Goal: Check status: Check status

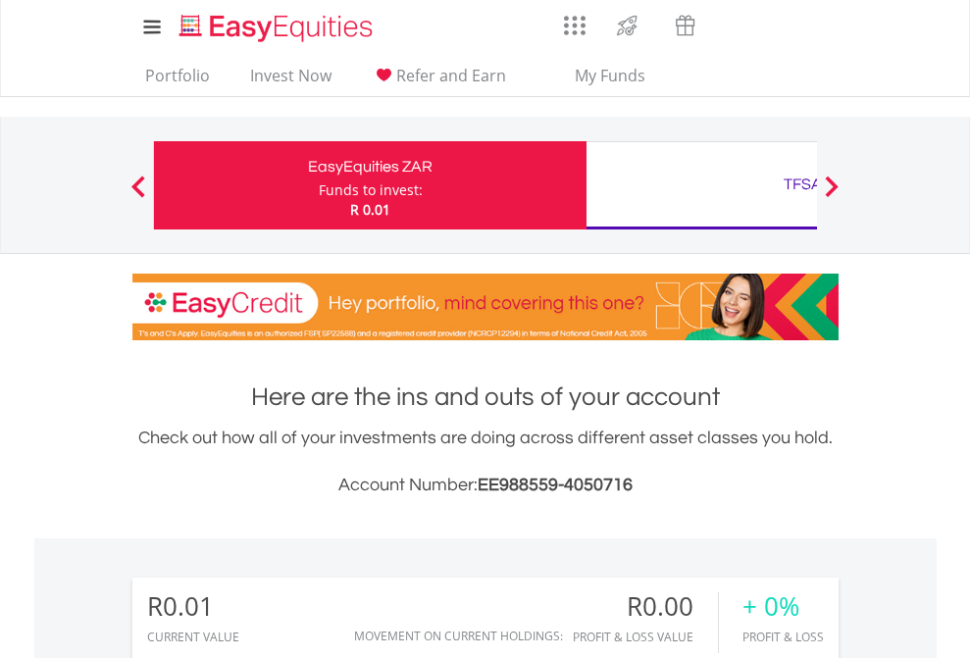
scroll to position [188, 308]
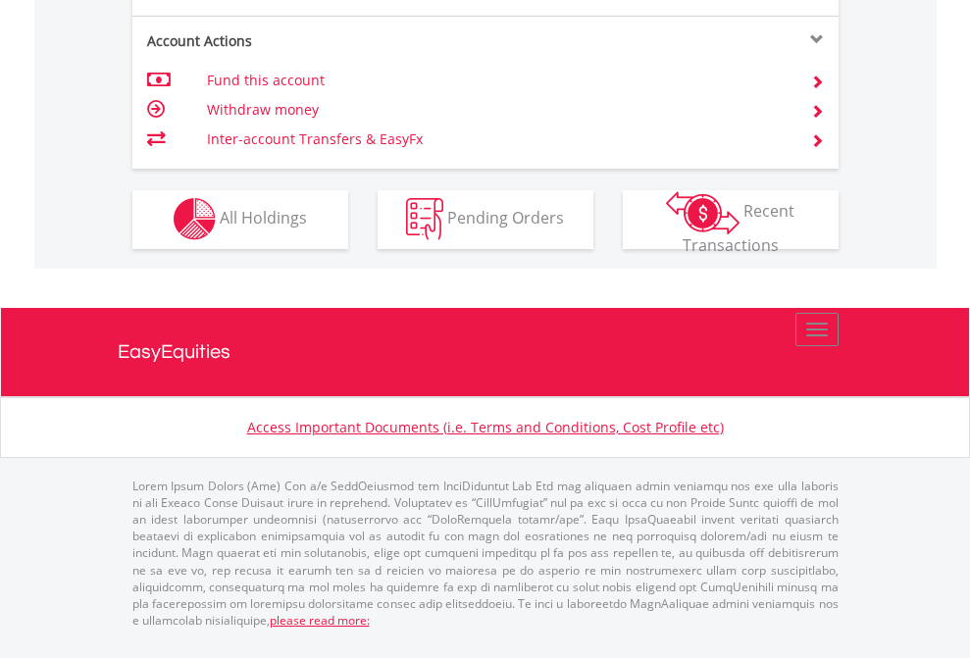
scroll to position [1834, 0]
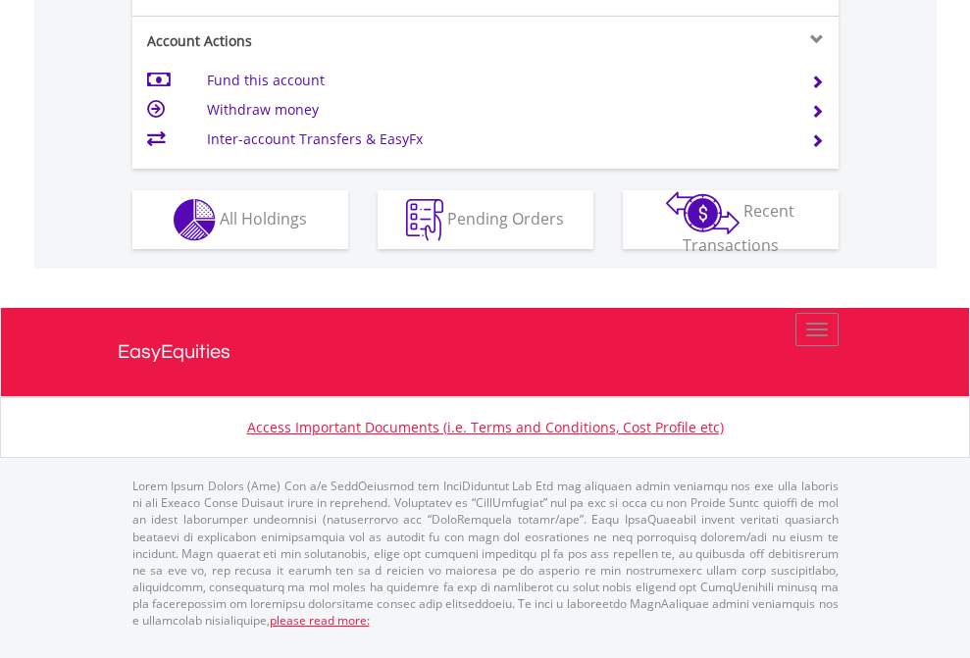
scroll to position [1841, 0]
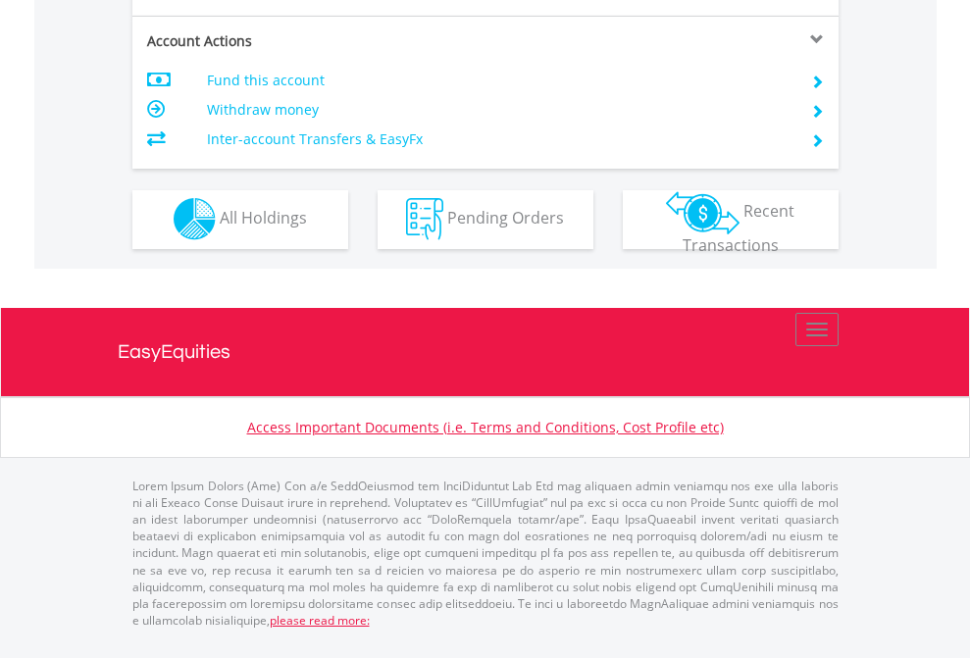
scroll to position [1834, 0]
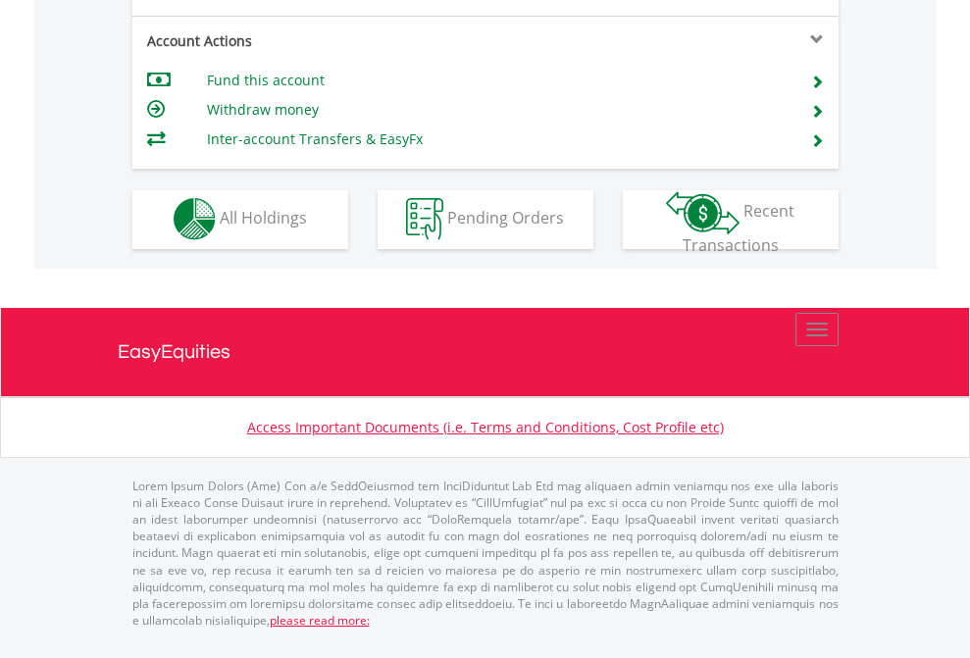
scroll to position [1834, 0]
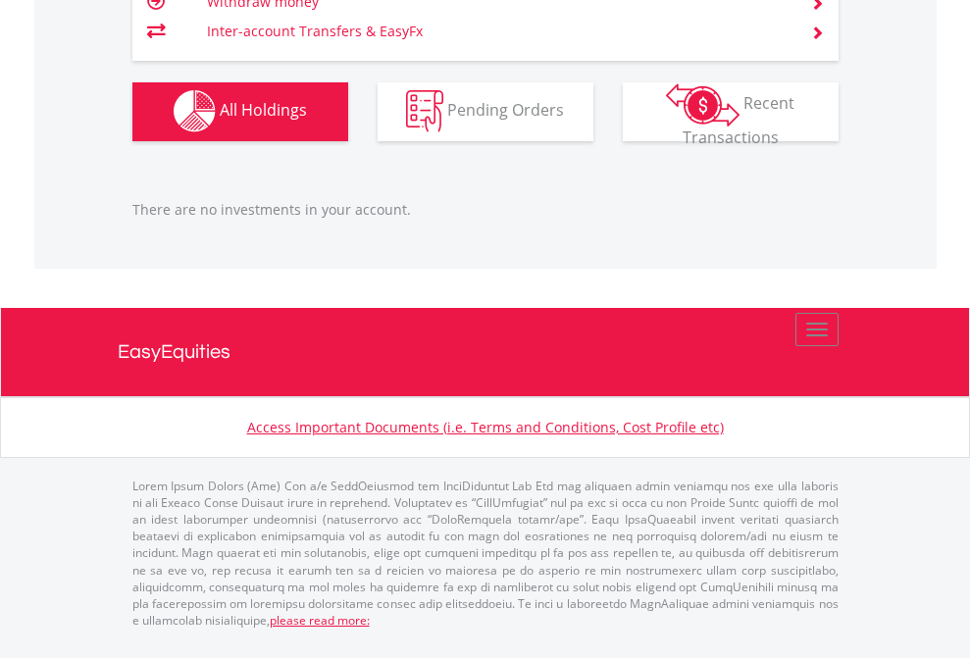
scroll to position [188, 308]
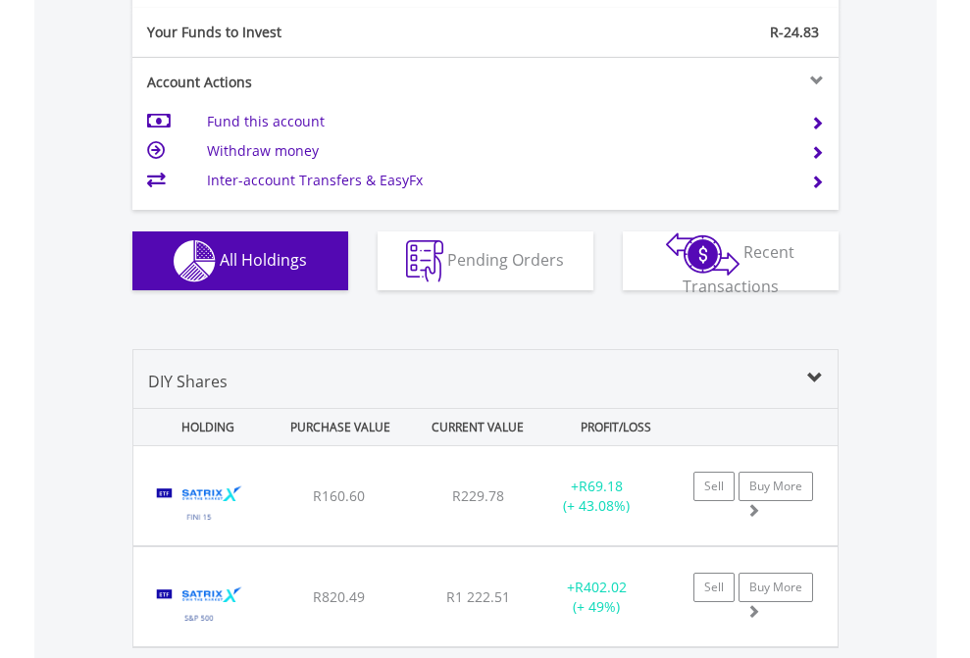
scroll to position [2182, 0]
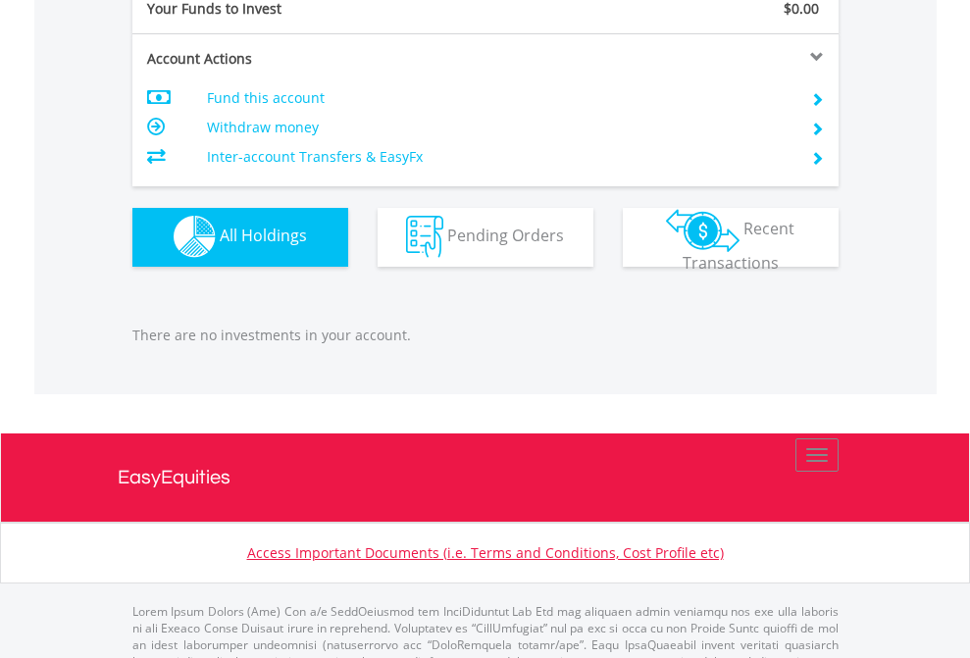
scroll to position [1942, 0]
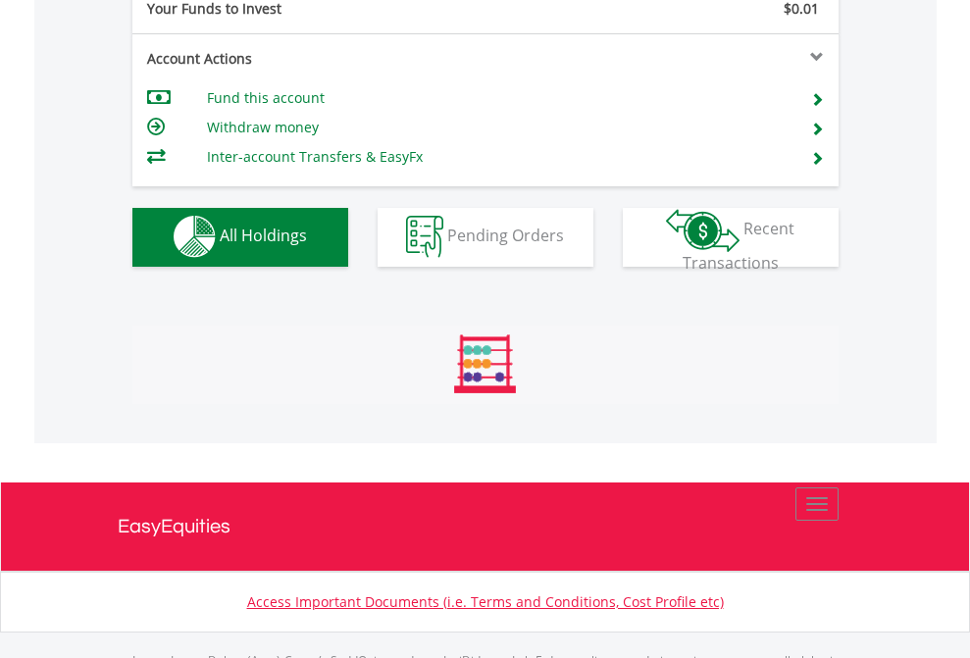
scroll to position [1942, 0]
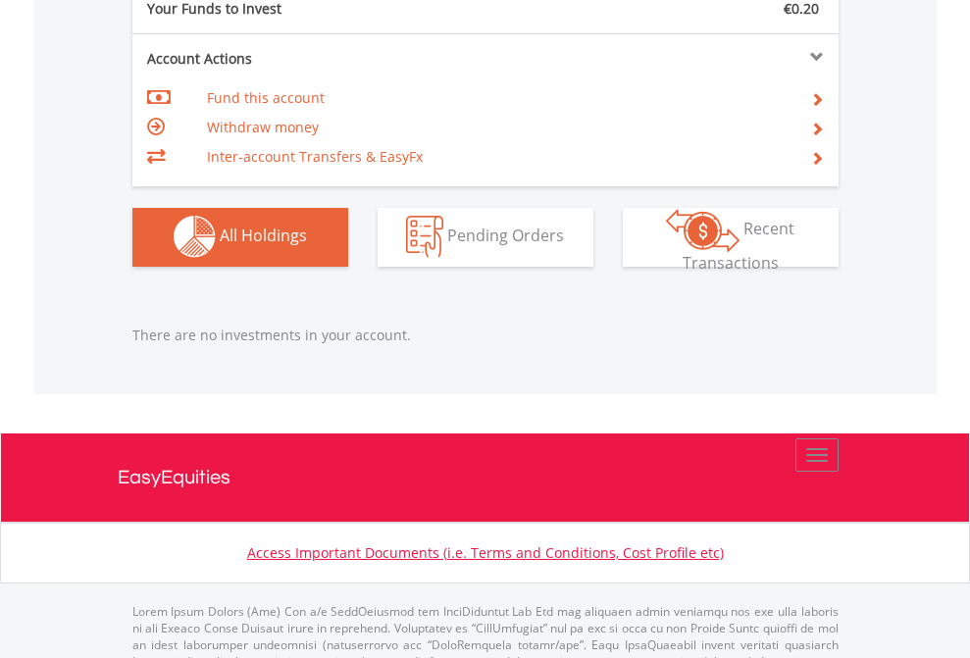
scroll to position [1942, 0]
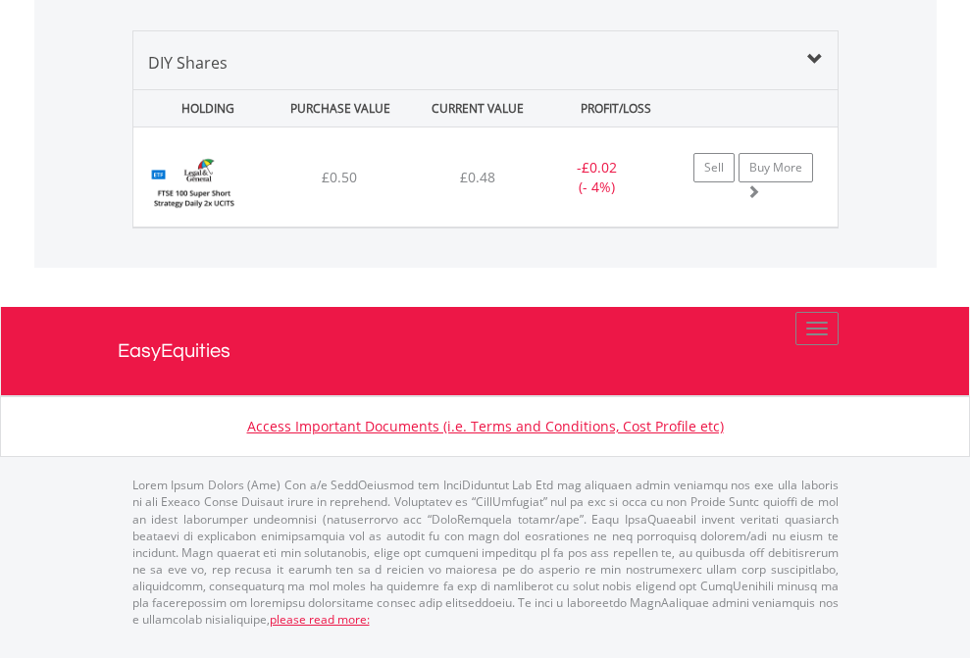
scroll to position [188, 308]
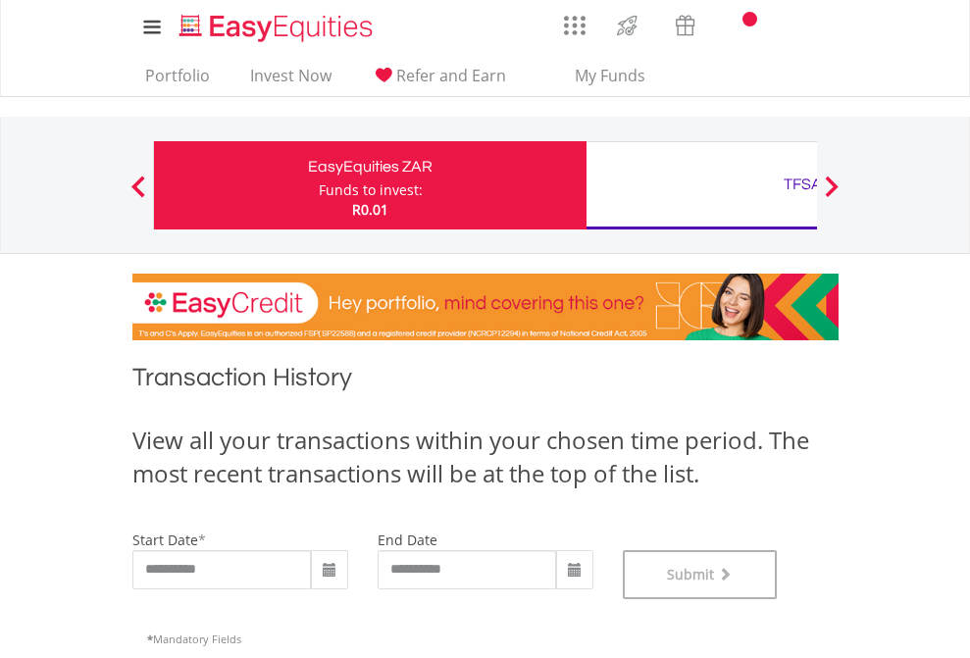
scroll to position [796, 0]
click at [701, 185] on div "TFSA" at bounding box center [802, 184] width 409 height 27
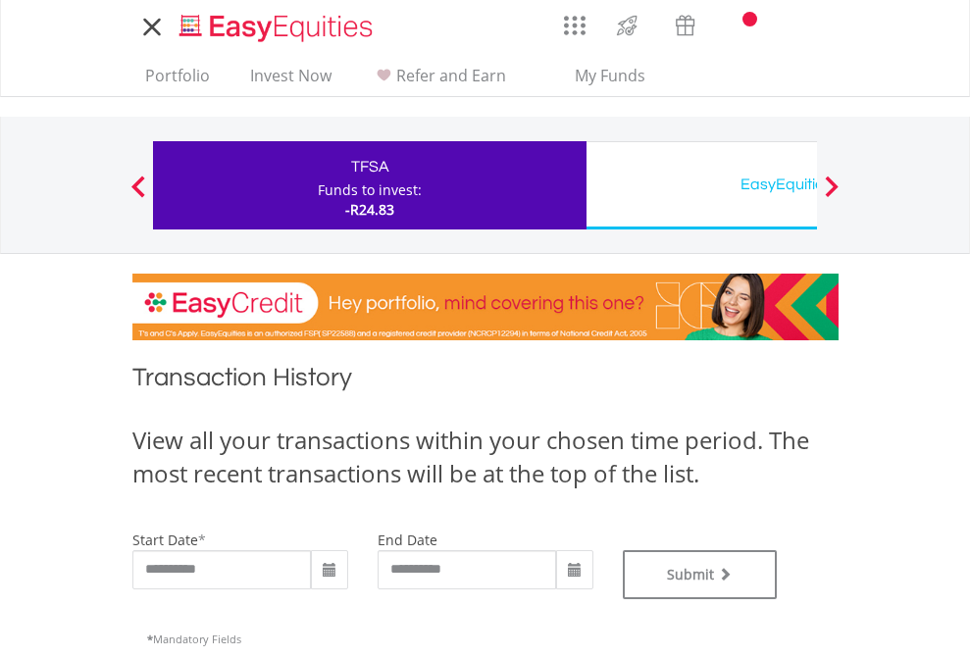
type input "**********"
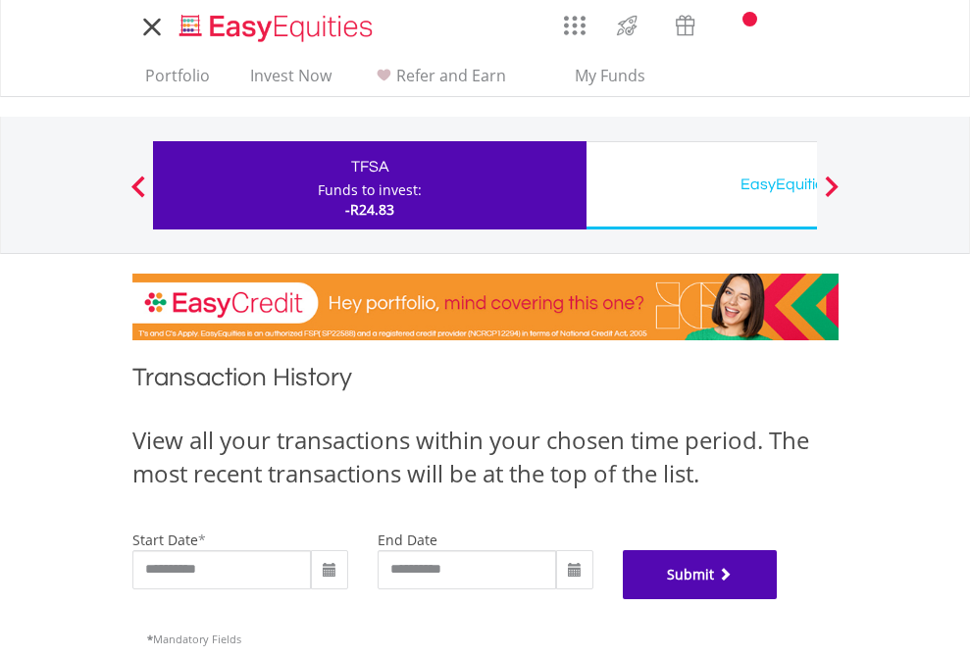
click at [778, 599] on button "Submit" at bounding box center [700, 574] width 155 height 49
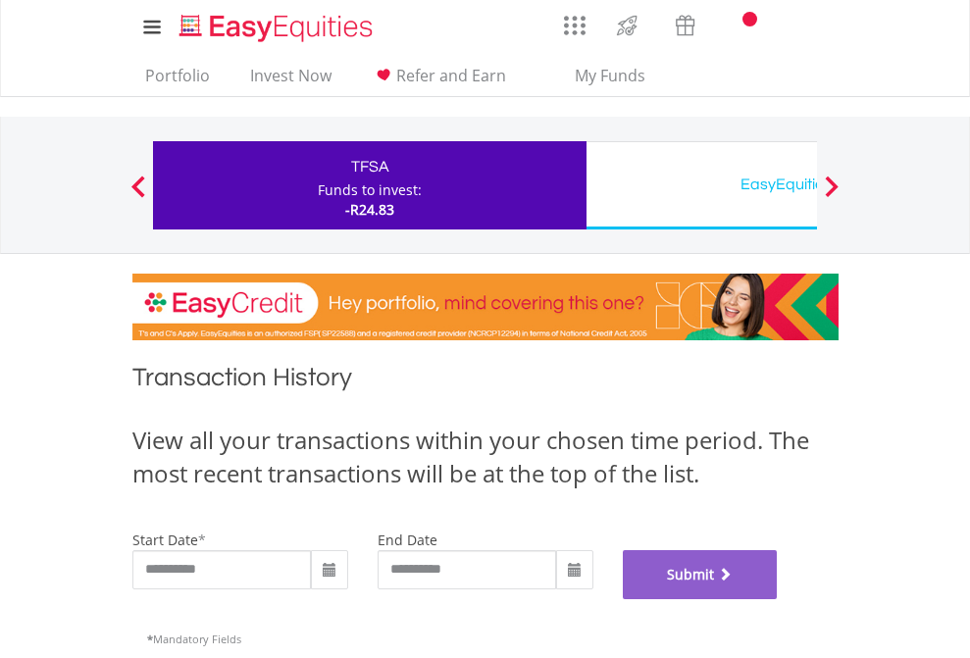
scroll to position [796, 0]
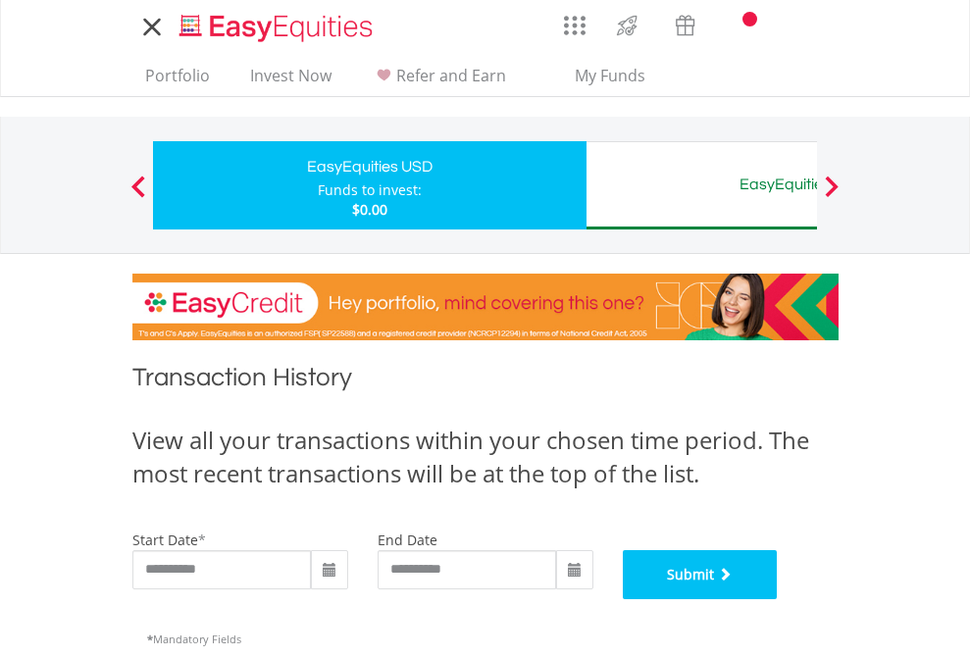
click at [778, 599] on button "Submit" at bounding box center [700, 574] width 155 height 49
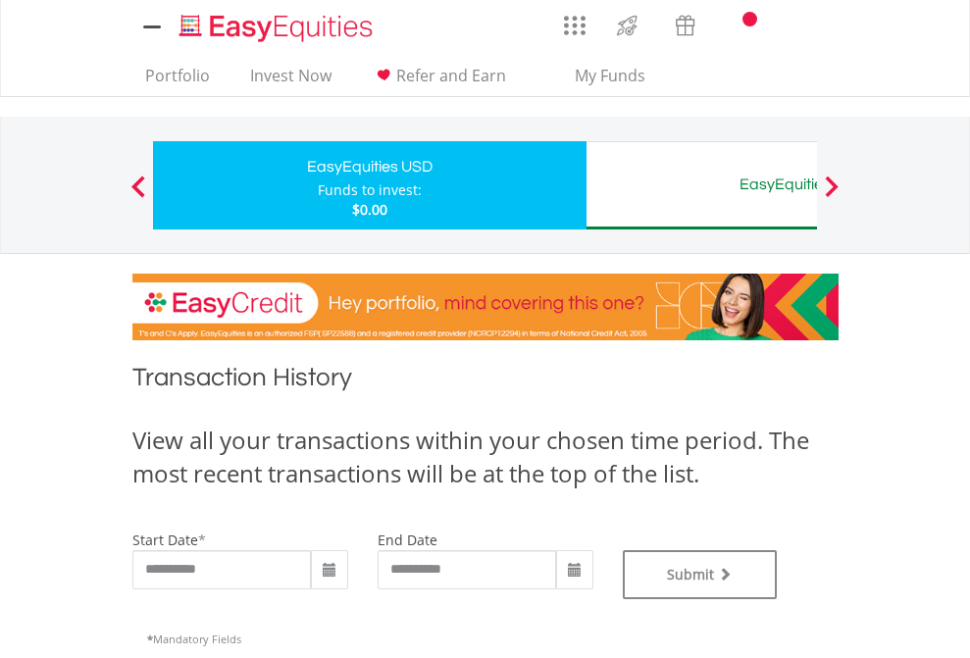
click at [701, 185] on div "EasyEquities AUD" at bounding box center [802, 184] width 409 height 27
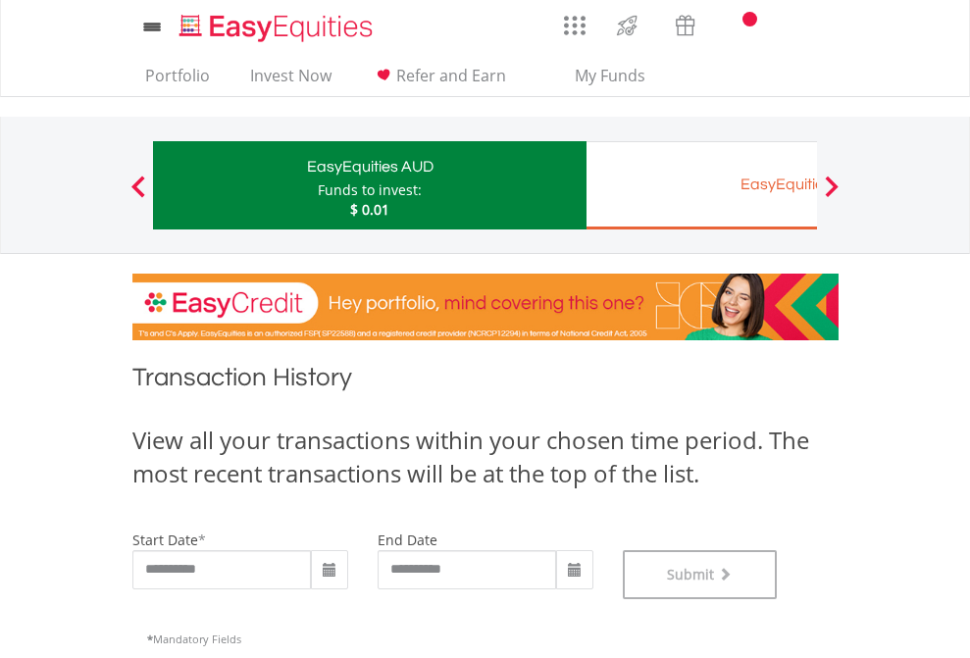
scroll to position [796, 0]
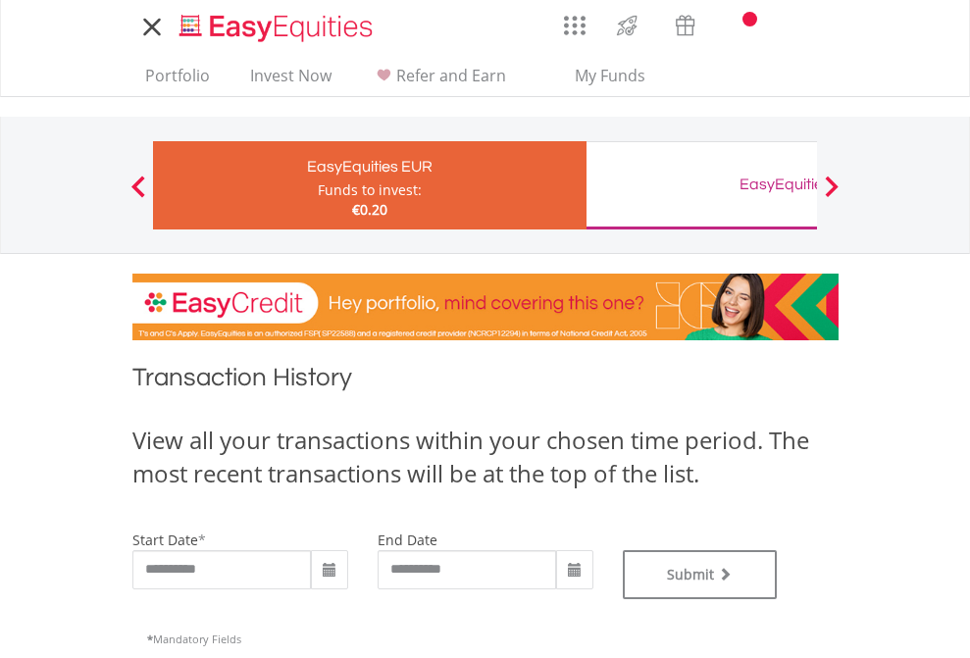
type input "**********"
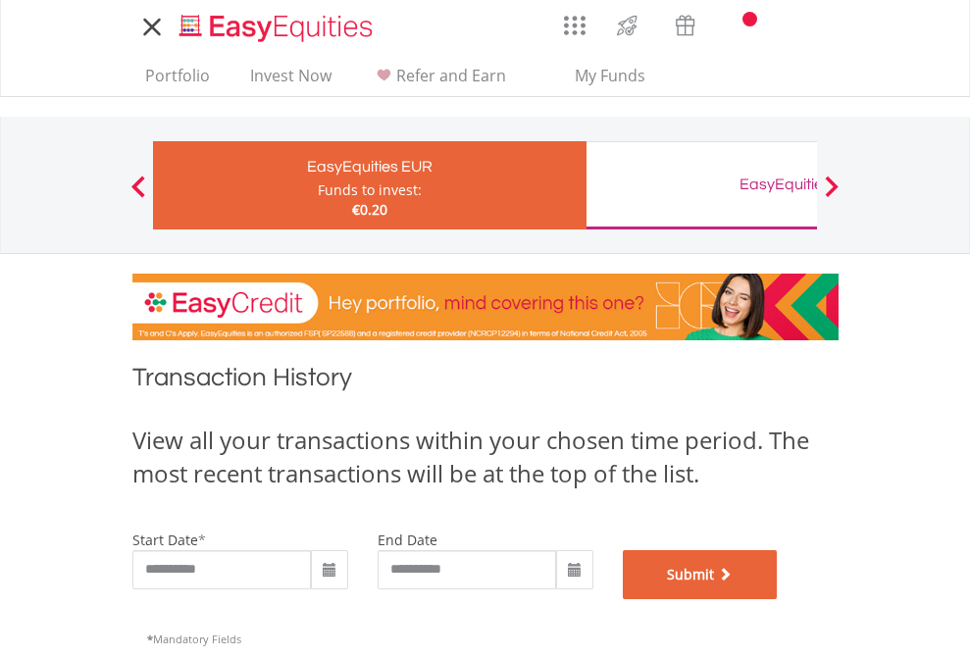
click at [778, 599] on button "Submit" at bounding box center [700, 574] width 155 height 49
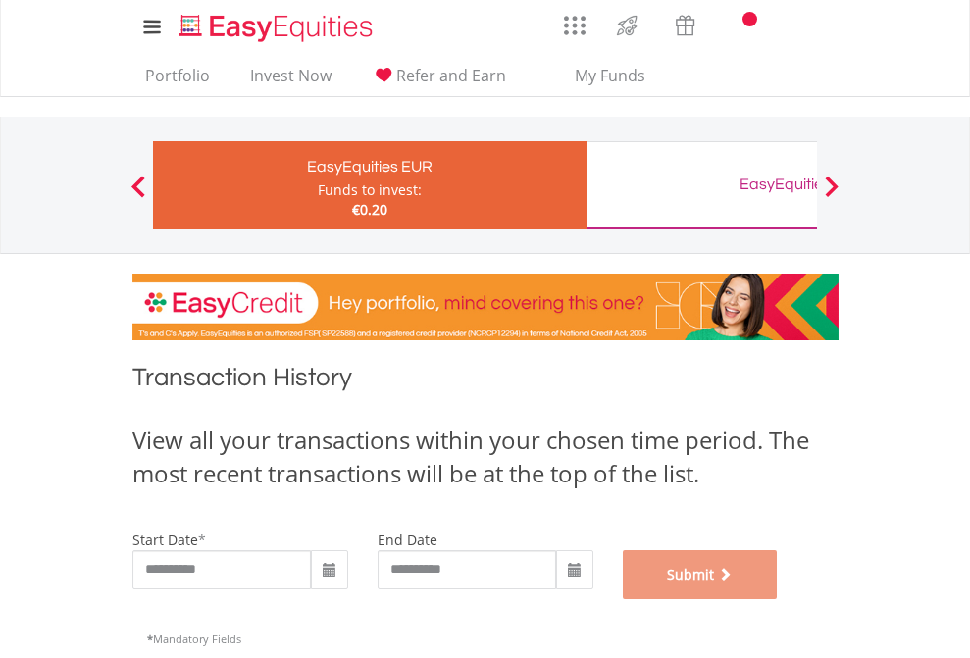
scroll to position [796, 0]
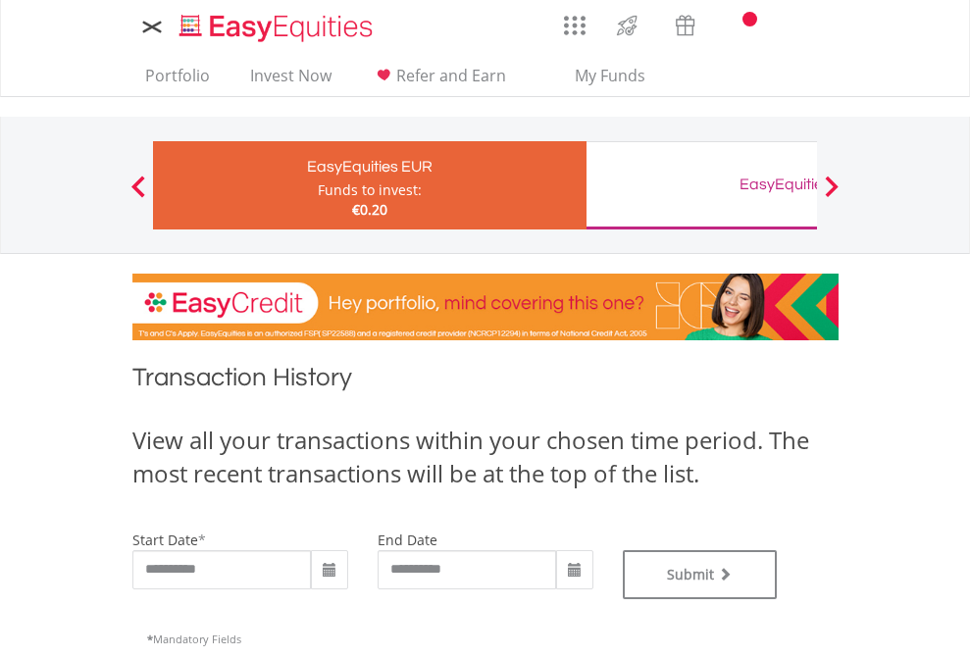
click at [701, 185] on div "EasyEquities GBP" at bounding box center [802, 184] width 409 height 27
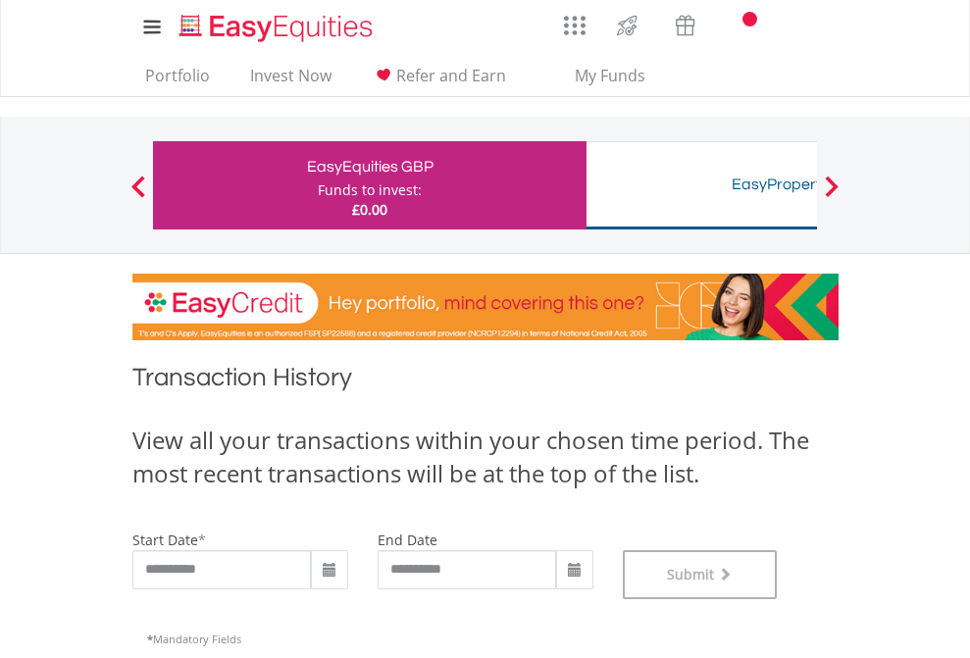
scroll to position [796, 0]
